Goal: Task Accomplishment & Management: Complete application form

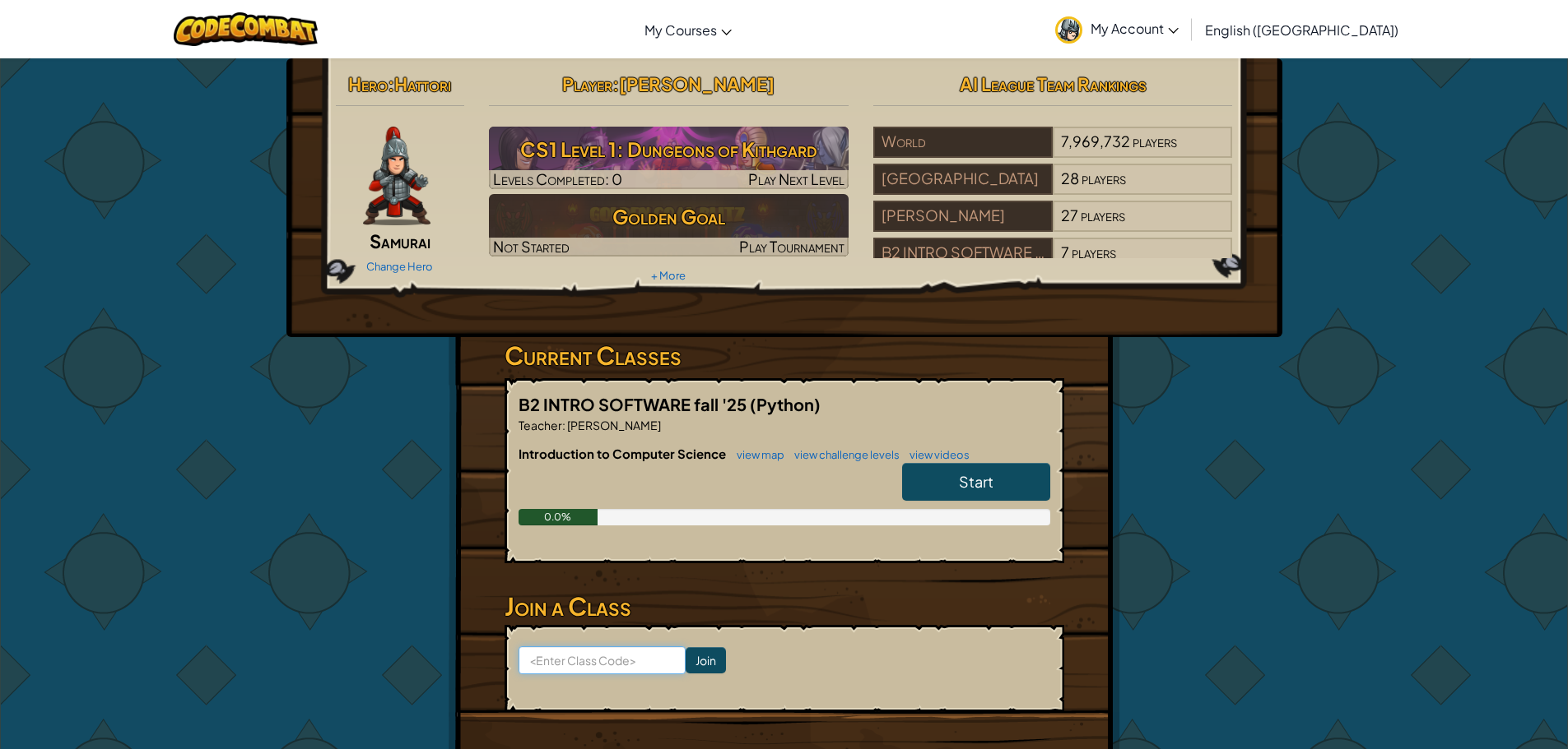
click at [573, 659] on input at bounding box center [602, 660] width 167 height 28
type input "T"
type input "t"
type input "ThinMapParty"
click input "Join" at bounding box center [706, 660] width 40 height 26
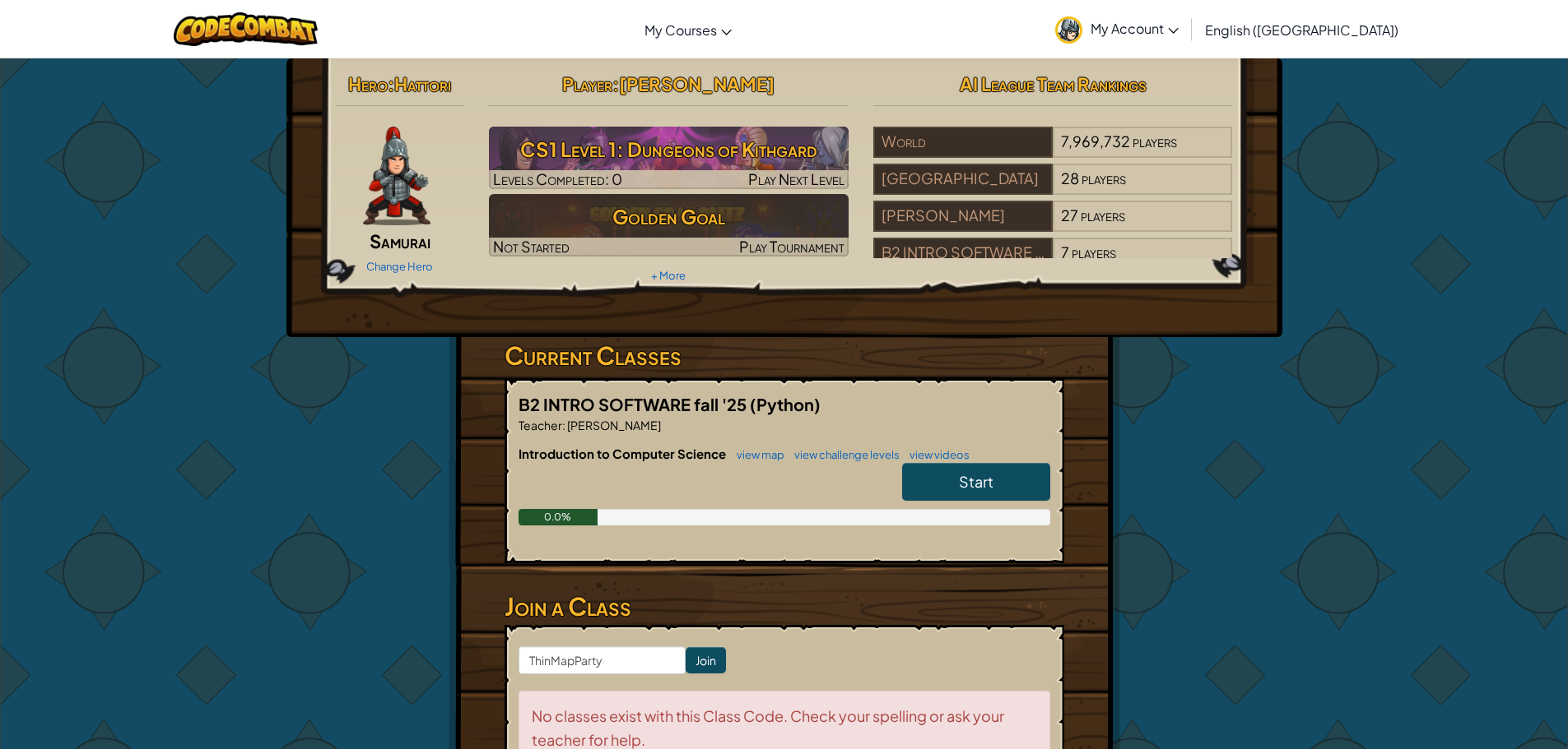
scroll to position [82, 0]
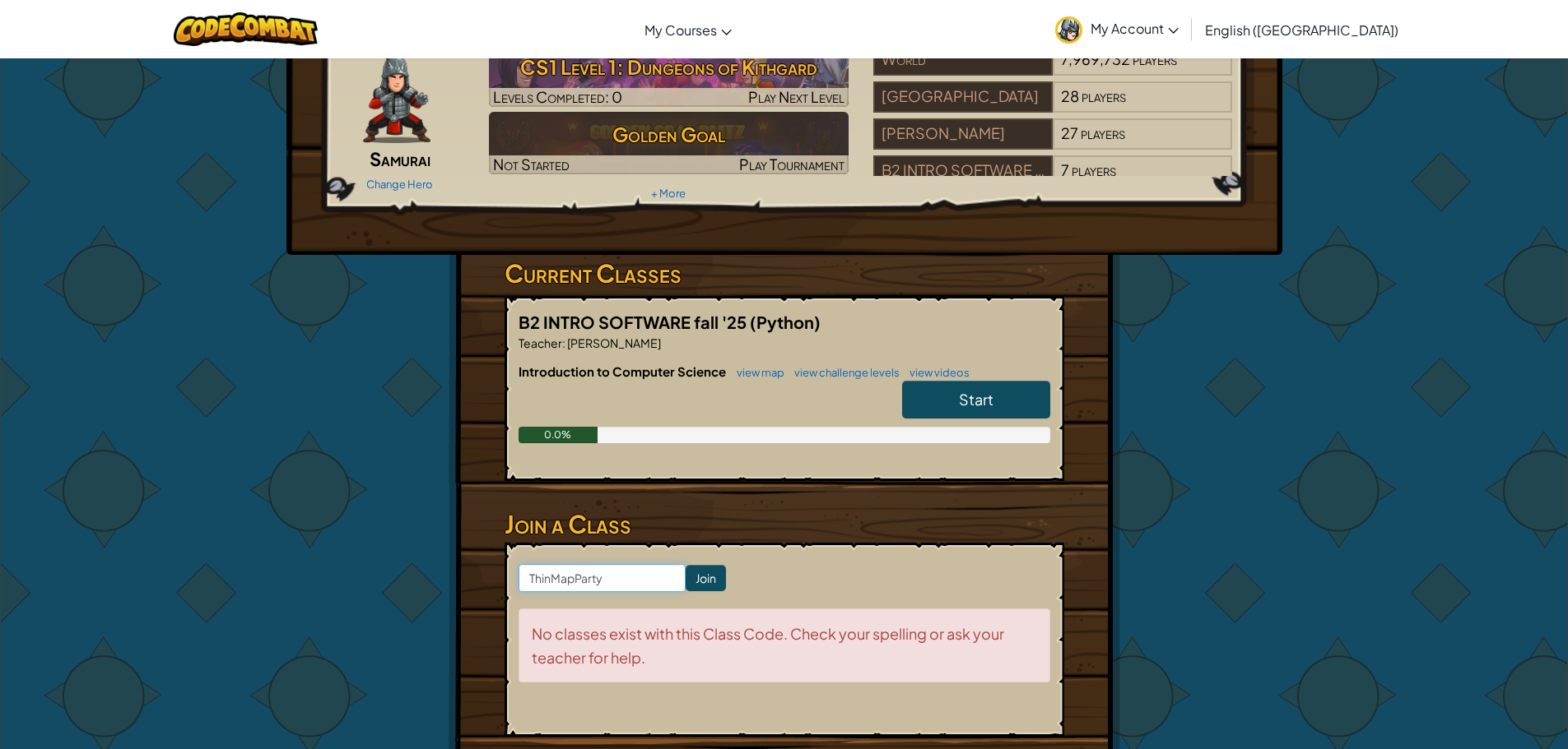
click at [599, 583] on input "ThinMapParty" at bounding box center [602, 577] width 167 height 28
click at [573, 587] on input "ThinMapParty" at bounding box center [602, 577] width 167 height 28
click at [614, 587] on input "ThinMapParty" at bounding box center [602, 577] width 167 height 28
click at [697, 581] on input "Join" at bounding box center [706, 577] width 40 height 26
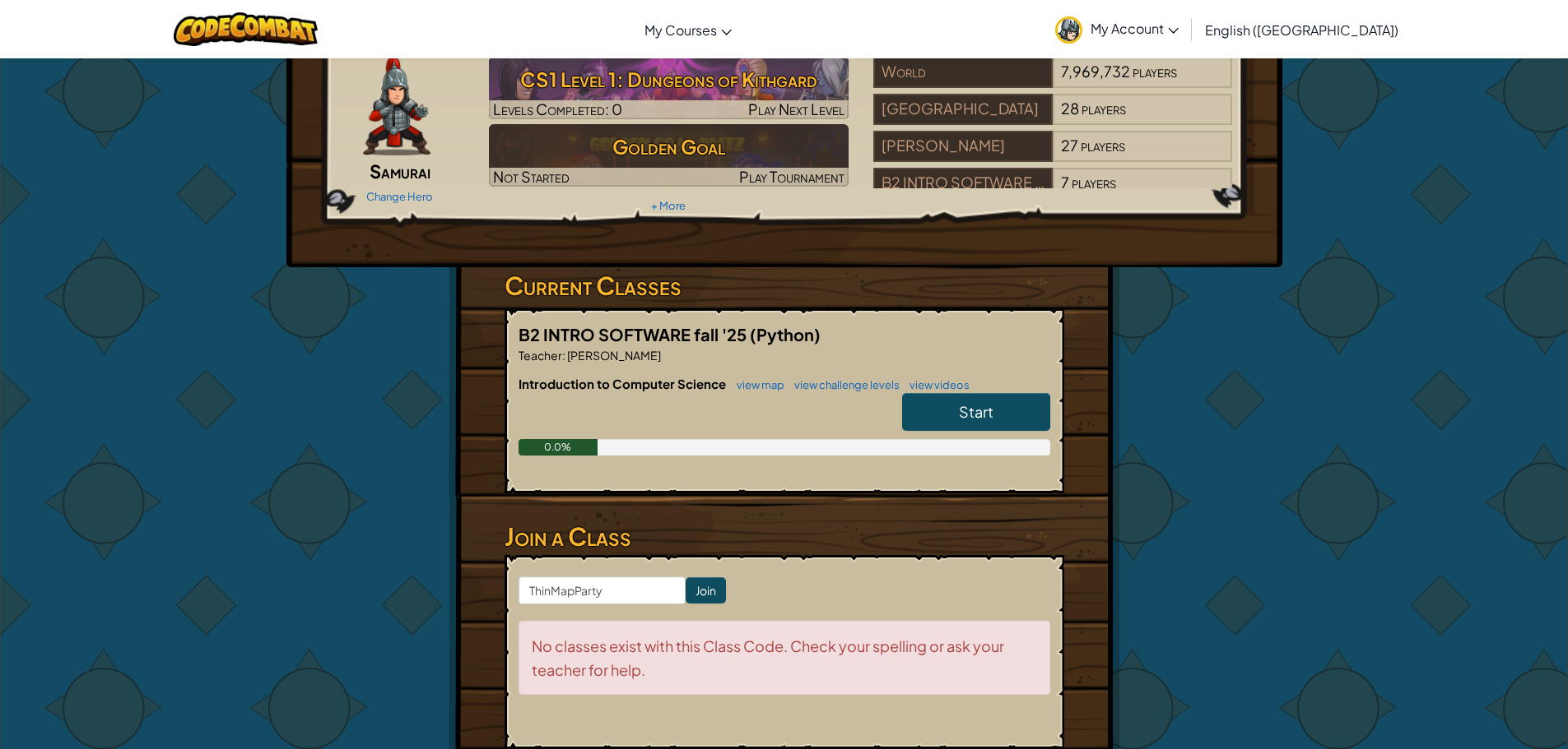
scroll to position [0, 0]
